Goal: Information Seeking & Learning: Learn about a topic

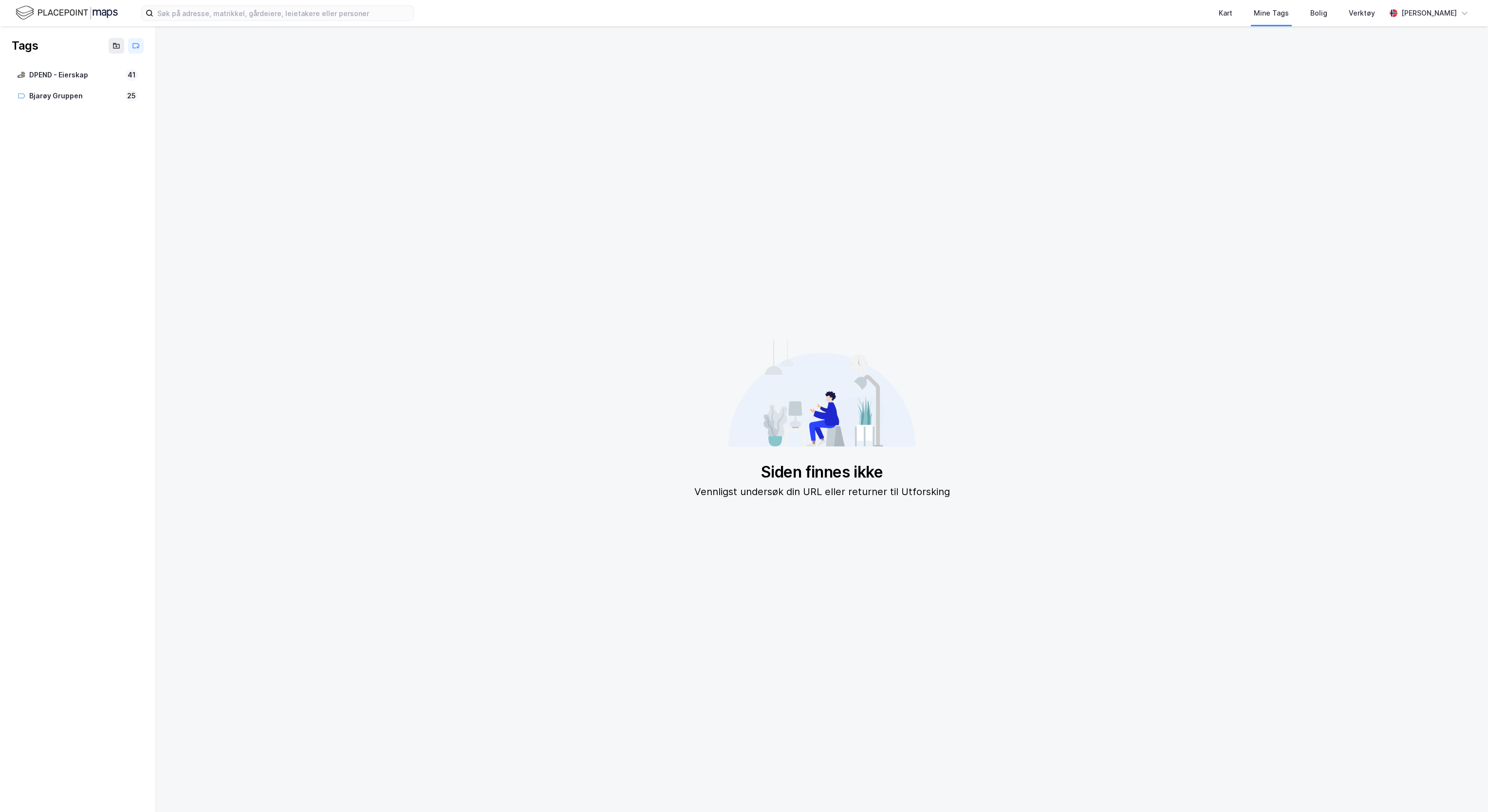
click at [87, 11] on img at bounding box center [66, 13] width 102 height 17
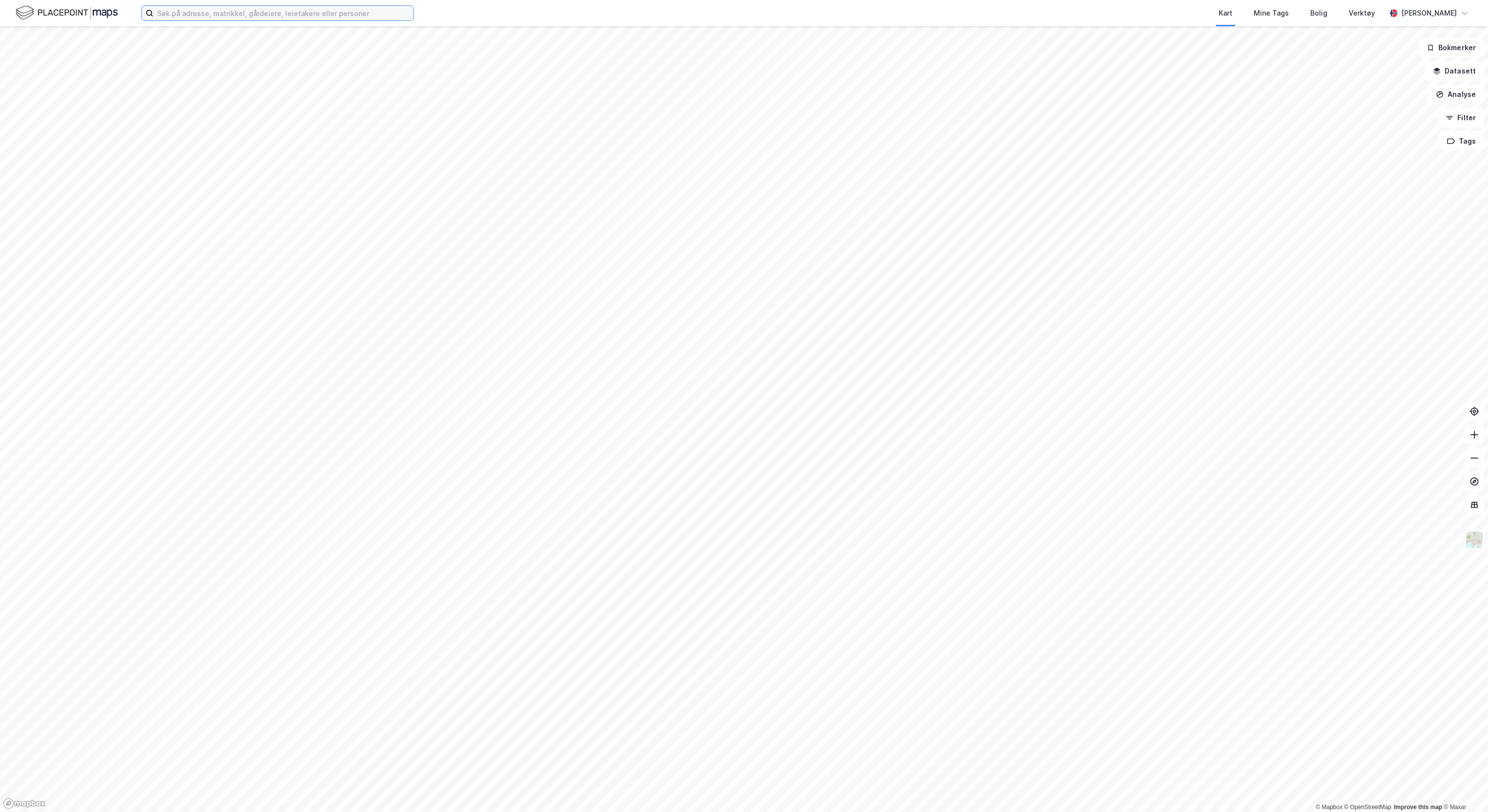
click at [166, 12] on input at bounding box center [284, 13] width 260 height 14
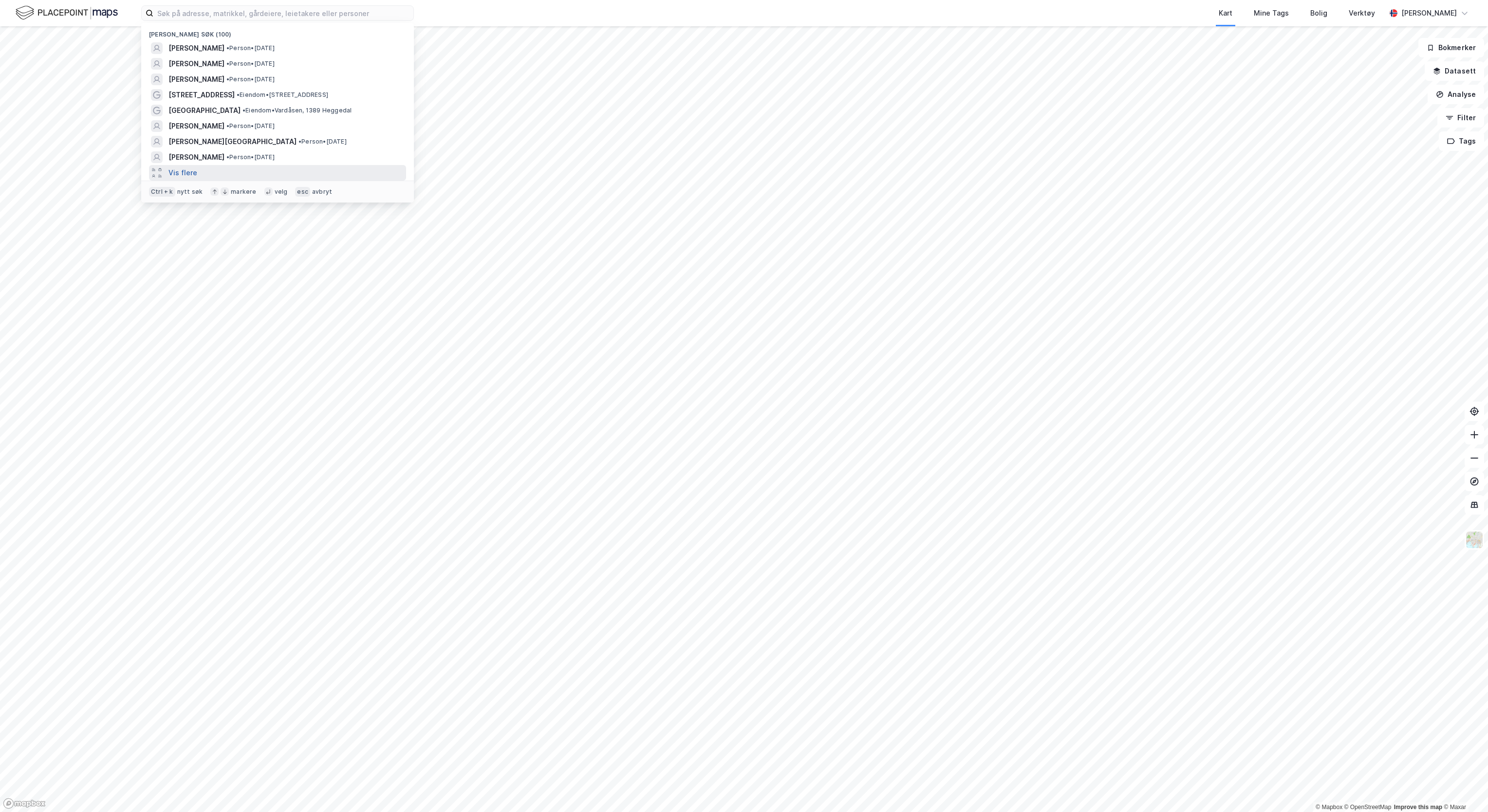
click at [181, 169] on button "Vis flere" at bounding box center [183, 173] width 29 height 12
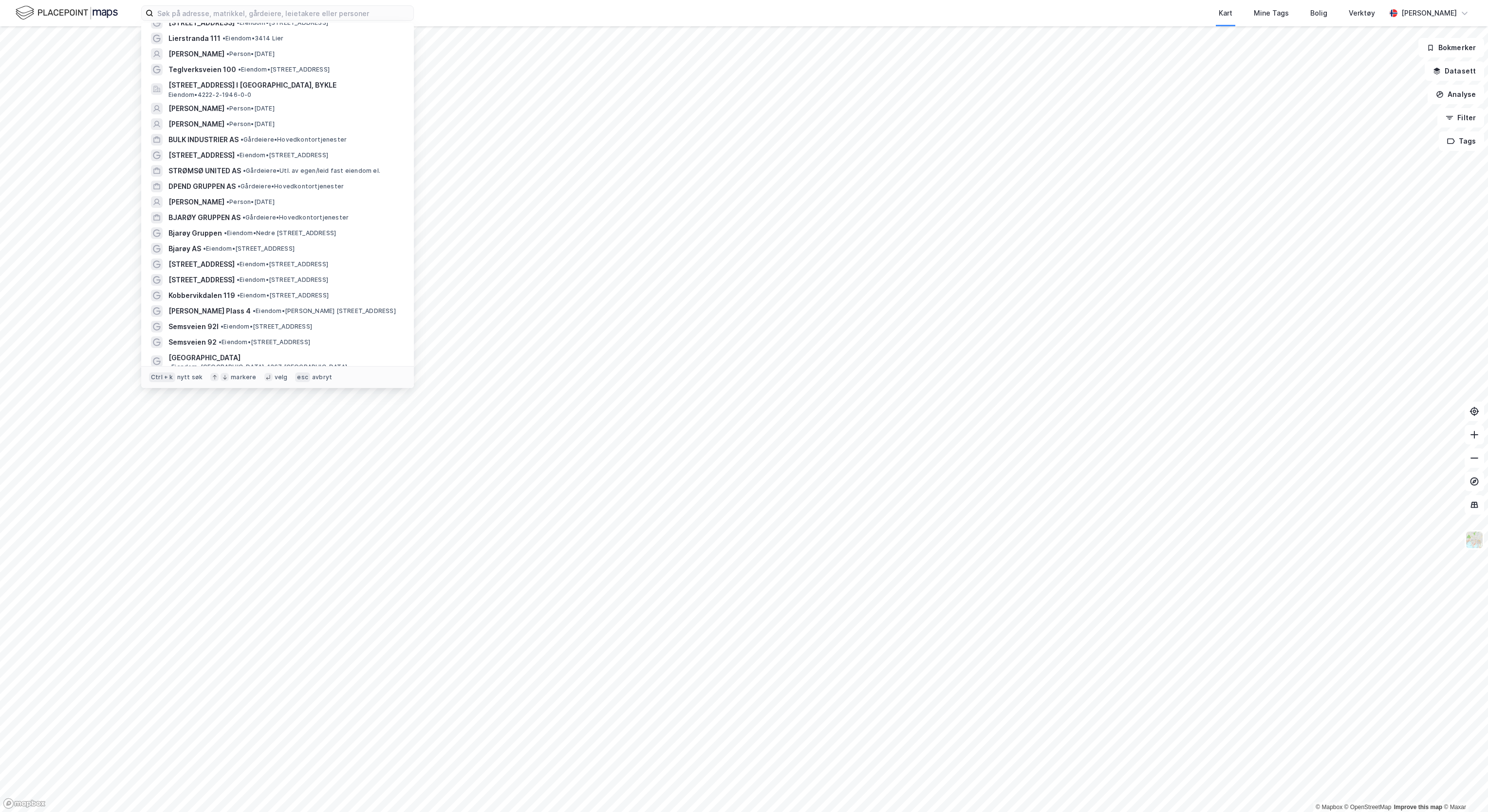
scroll to position [682, 0]
click at [188, 155] on span "STRØMSØ UNITED AS" at bounding box center [205, 161] width 73 height 12
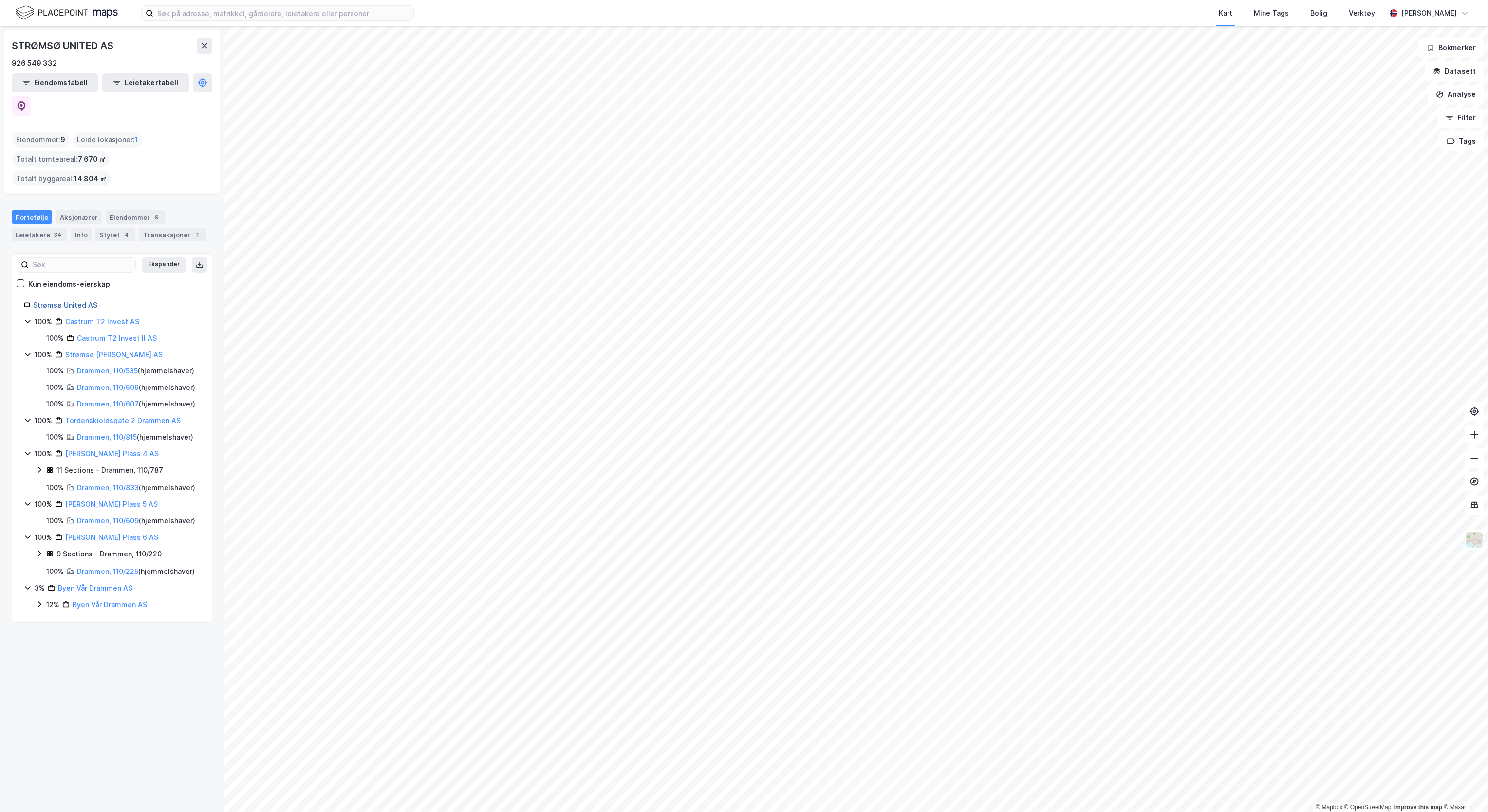
click at [72, 301] on link "Strømsø United AS" at bounding box center [65, 305] width 64 height 8
